Goal: Navigation & Orientation: Find specific page/section

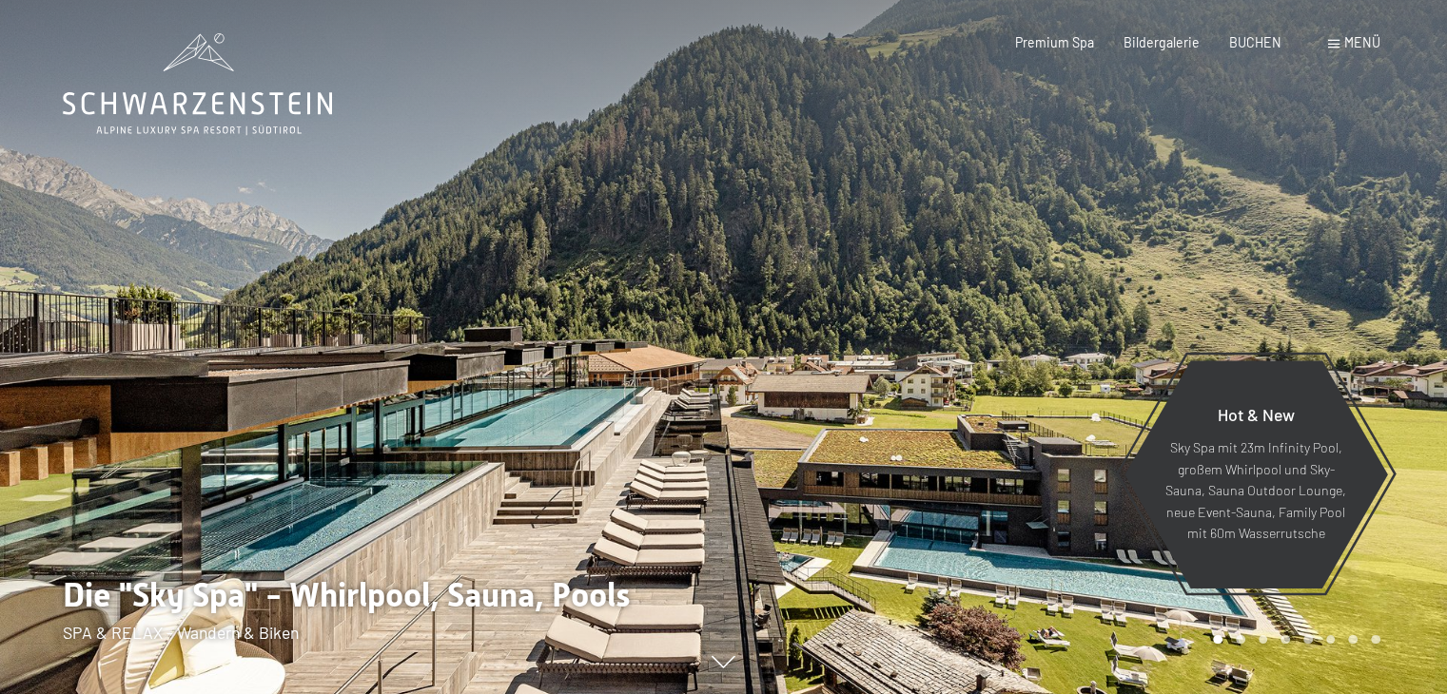
click at [1332, 40] on span at bounding box center [1333, 44] width 11 height 9
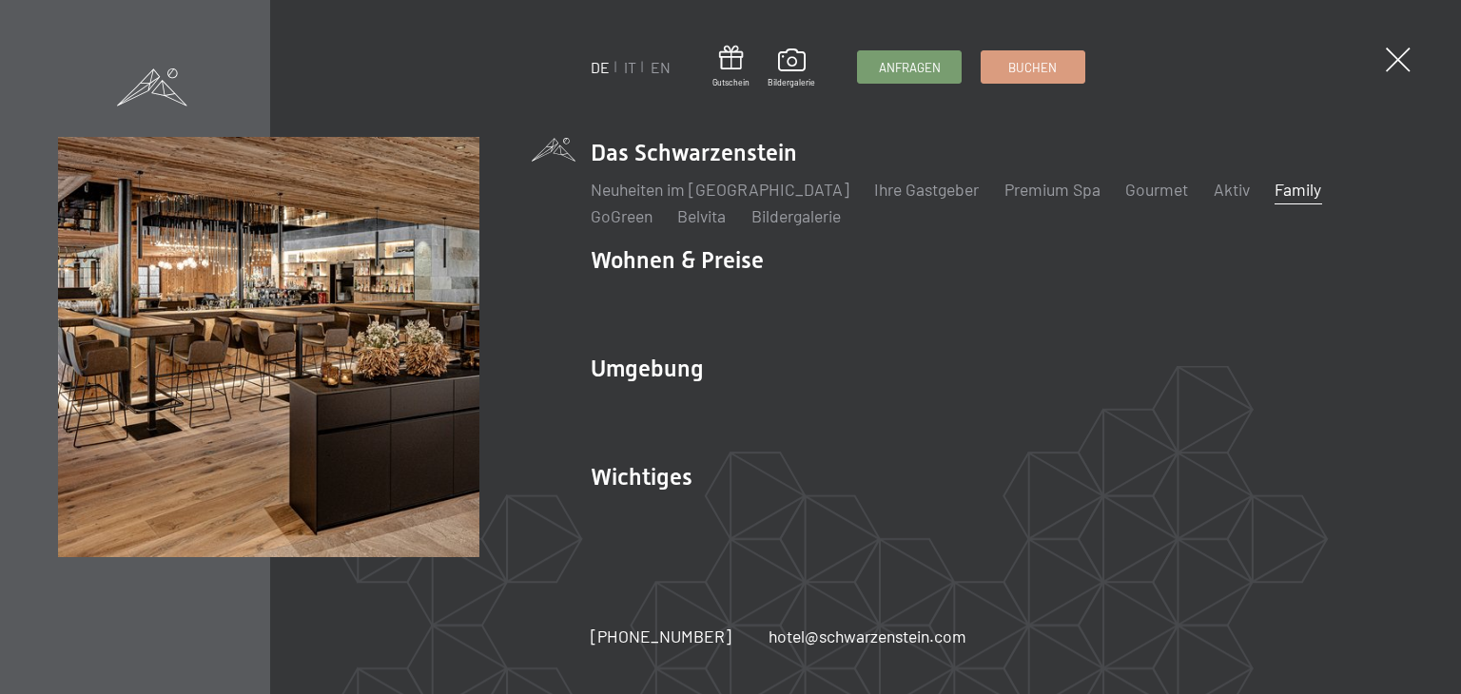
click at [1274, 192] on link "Family" at bounding box center [1297, 189] width 47 height 21
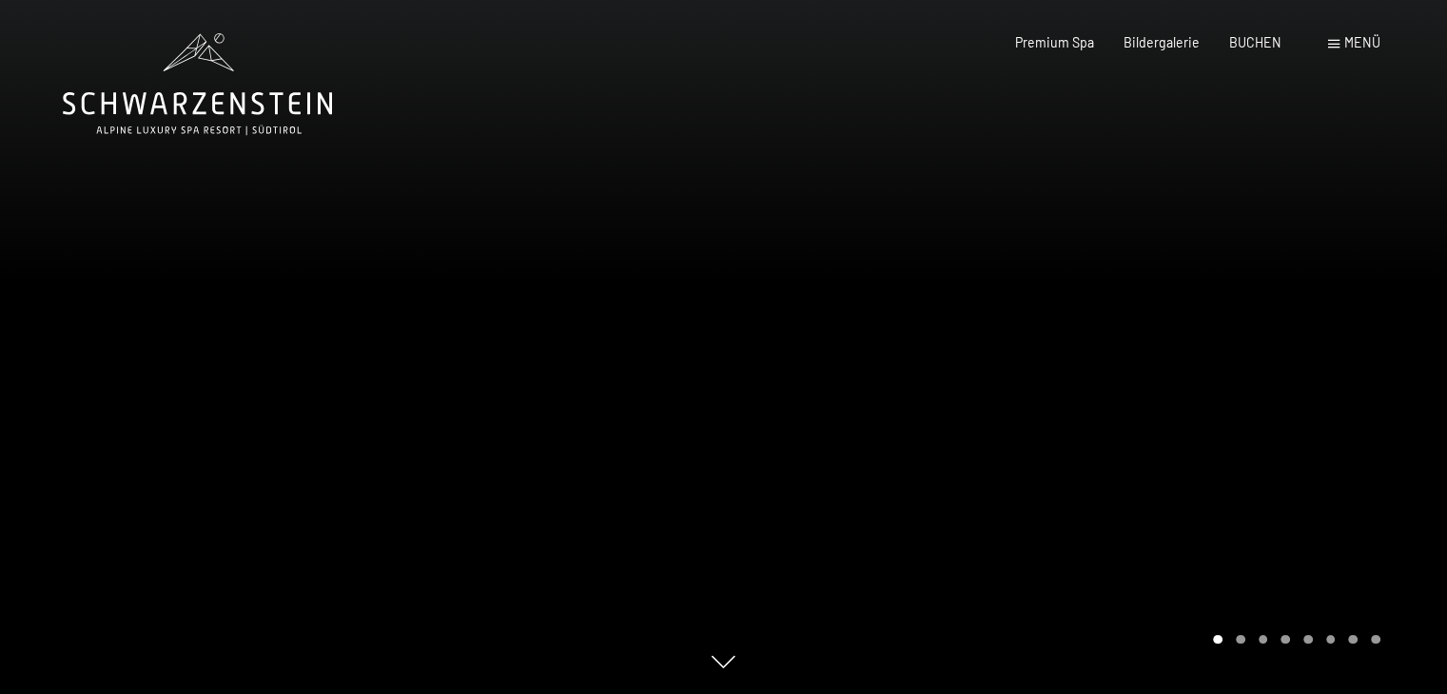
click at [1335, 41] on span at bounding box center [1333, 44] width 11 height 9
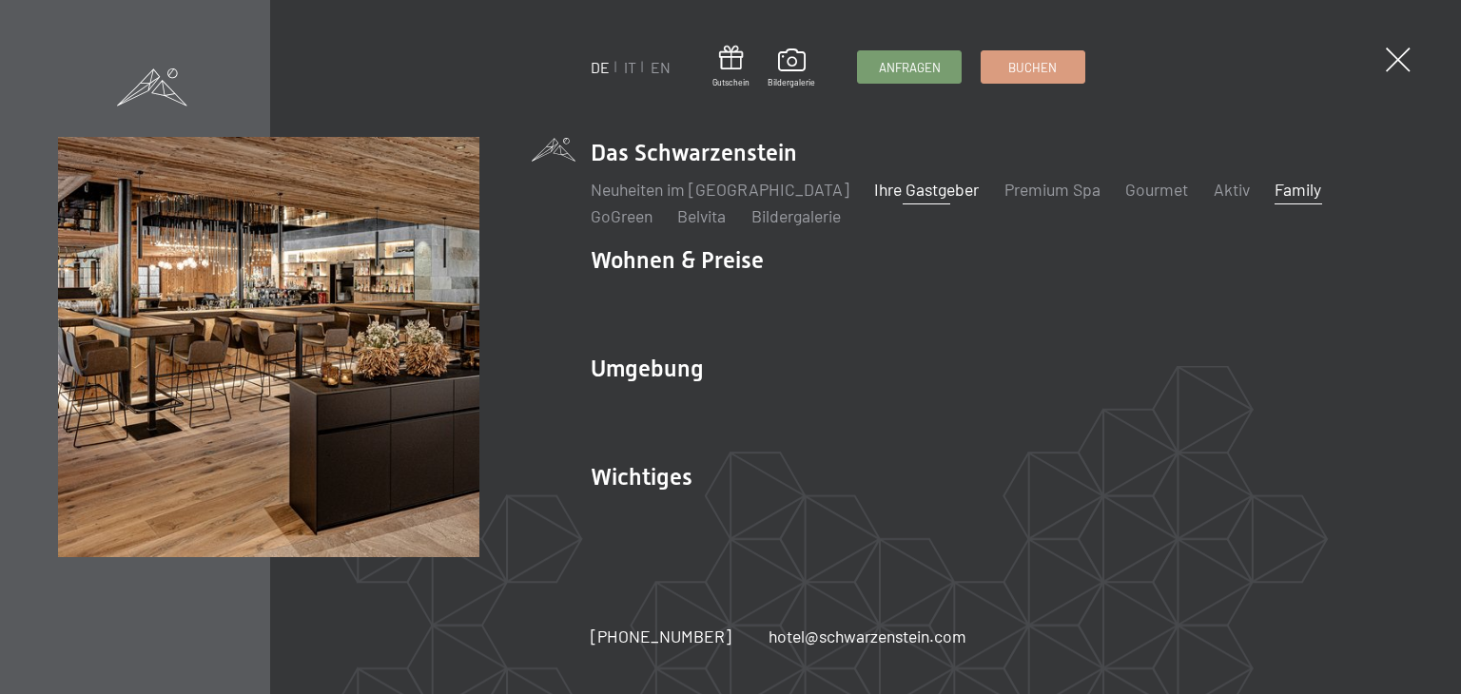
click at [889, 189] on link "Ihre Gastgeber" at bounding box center [926, 189] width 105 height 21
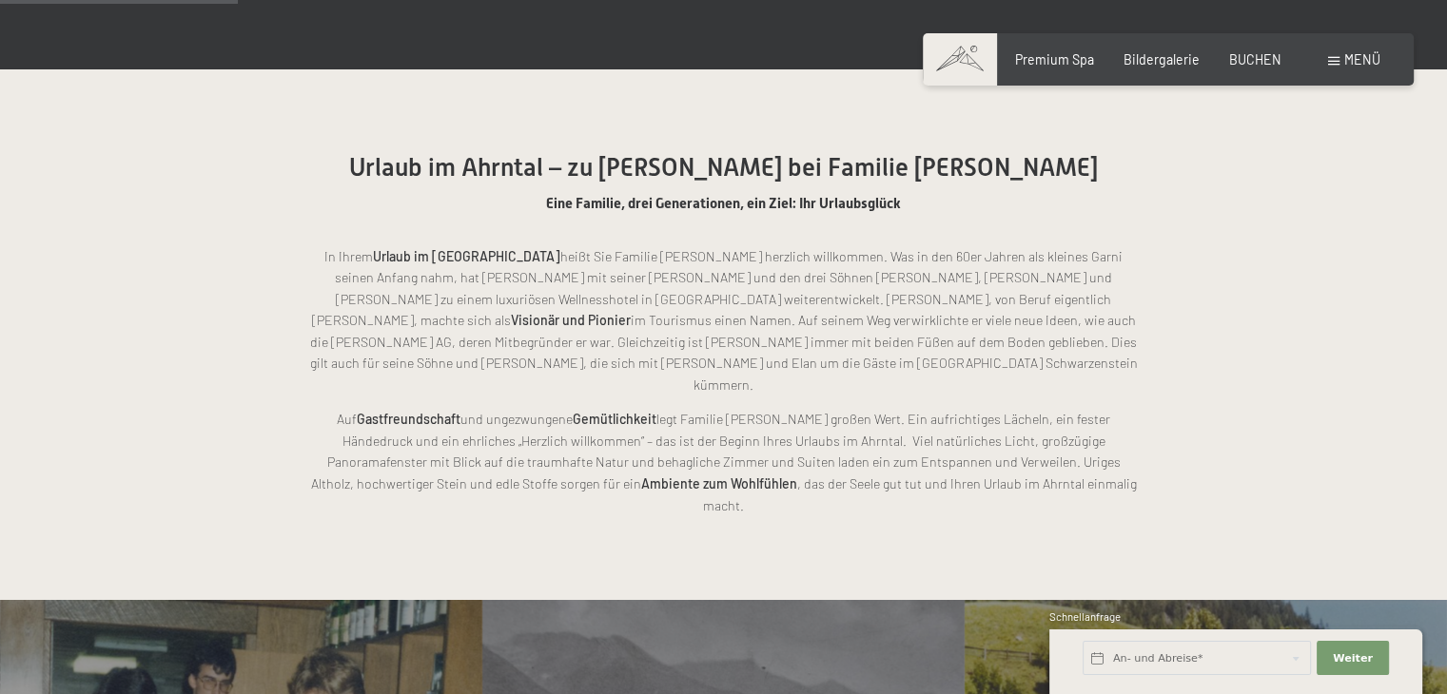
scroll to position [963, 0]
